Goal: Find specific page/section

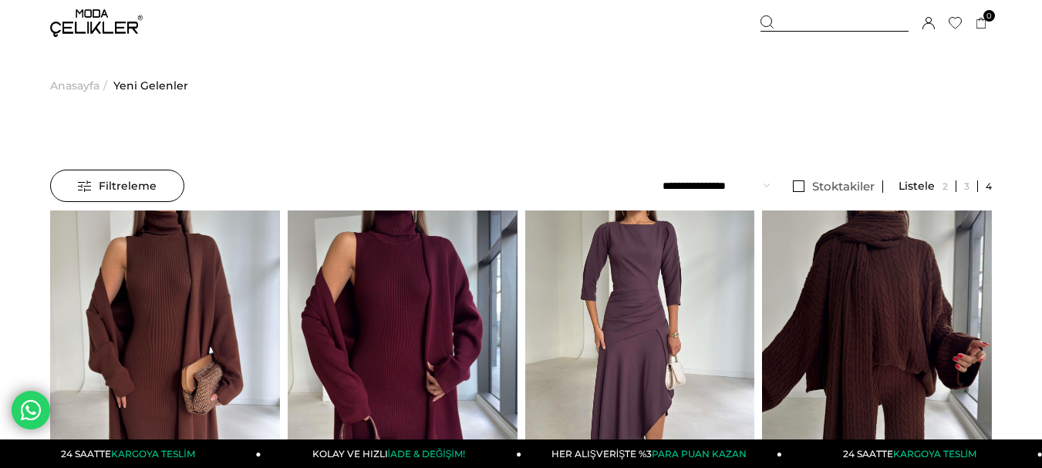
click at [797, 28] on div at bounding box center [834, 23] width 148 height 16
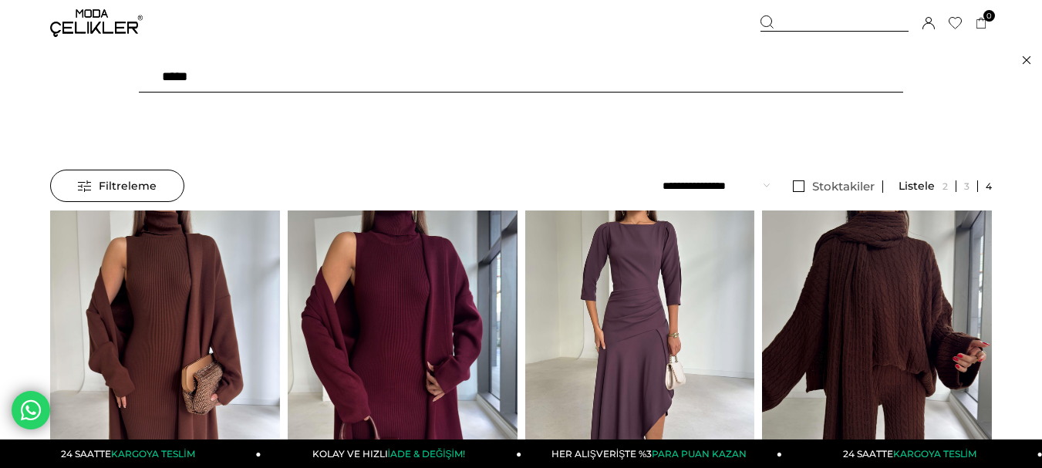
type input "******"
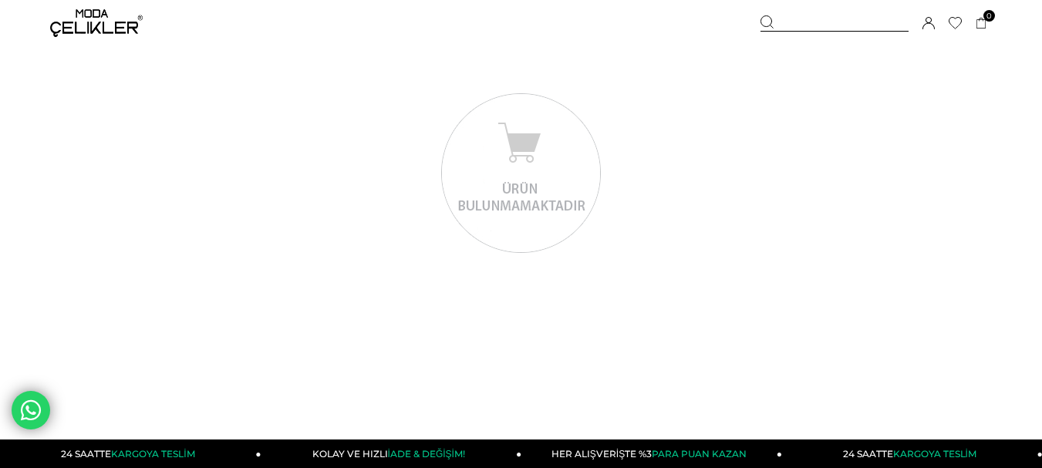
click at [773, 26] on icon at bounding box center [767, 22] width 14 height 14
click at [90, 22] on img at bounding box center [96, 23] width 93 height 28
